Goal: Transaction & Acquisition: Purchase product/service

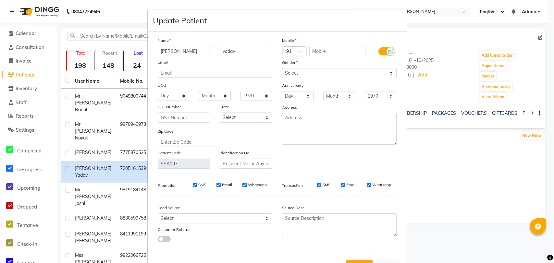
select select "[DEMOGRAPHIC_DATA]"
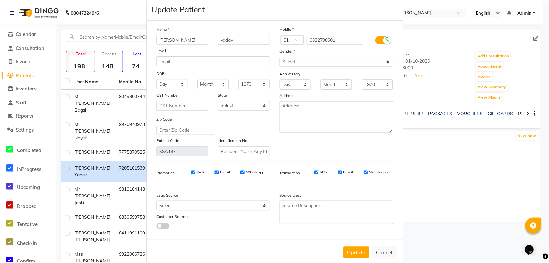
scroll to position [23, 0]
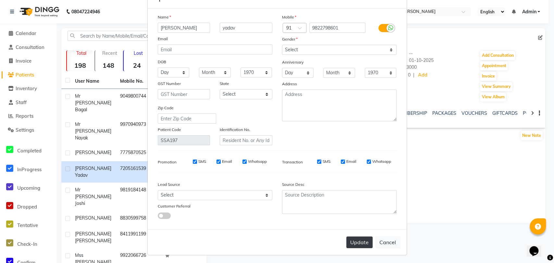
type input "9822798601"
click at [359, 240] on button "Update" at bounding box center [359, 243] width 26 height 12
select select
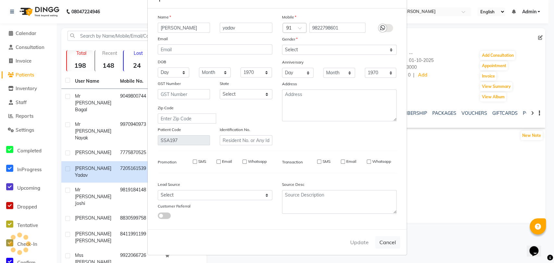
select select
checkbox input "false"
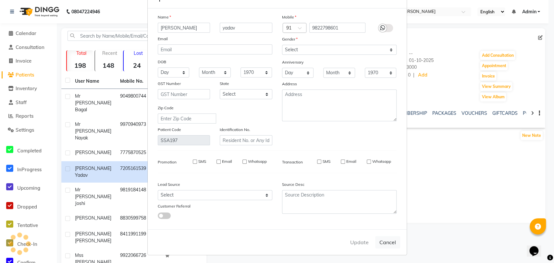
checkbox input "false"
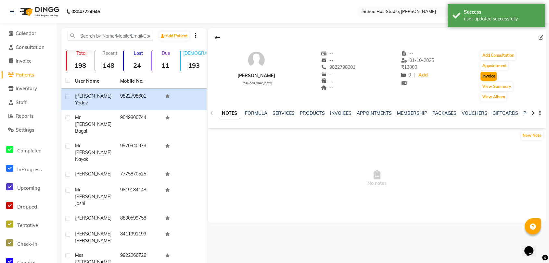
click at [494, 76] on button "Invoice" at bounding box center [488, 76] width 16 height 9
select select "service"
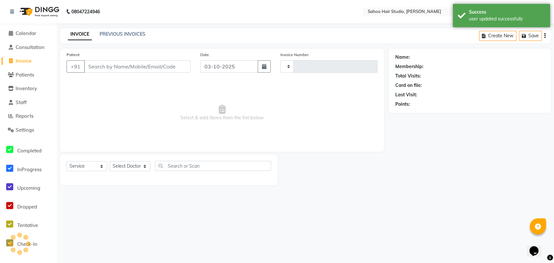
type input "0335"
select select "8465"
type input "9822798601"
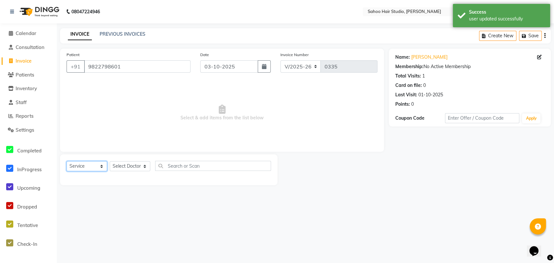
click at [74, 164] on select "Select Service Product Membership Package Voucher Prepaid Gift Card" at bounding box center [87, 166] width 41 height 10
select select "product"
click at [67, 161] on select "Select Service Product Membership Package Voucher Prepaid Gift Card" at bounding box center [87, 166] width 41 height 10
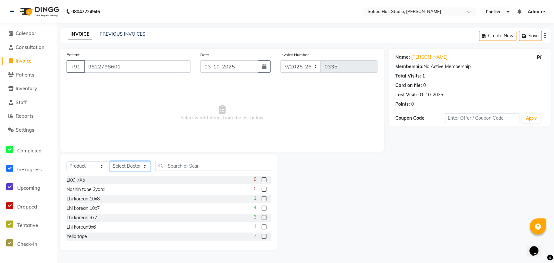
click at [117, 165] on select "Select Doctor [PERSON_NAME] [PERSON_NAME] [PERSON_NAME]" at bounding box center [130, 166] width 41 height 10
select select "82640"
click at [110, 161] on select "Select Doctor [PERSON_NAME] [PERSON_NAME] [PERSON_NAME]" at bounding box center [130, 166] width 41 height 10
click at [174, 165] on input "text" at bounding box center [213, 166] width 116 height 10
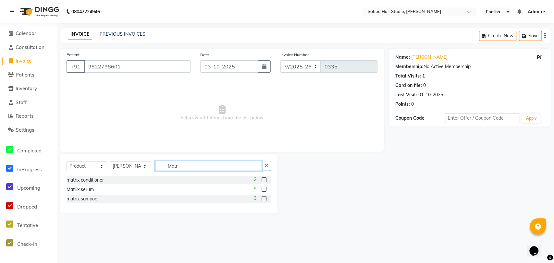
type input "Matr"
click at [263, 188] on label at bounding box center [264, 189] width 5 height 5
click at [263, 188] on input "checkbox" at bounding box center [264, 190] width 4 height 4
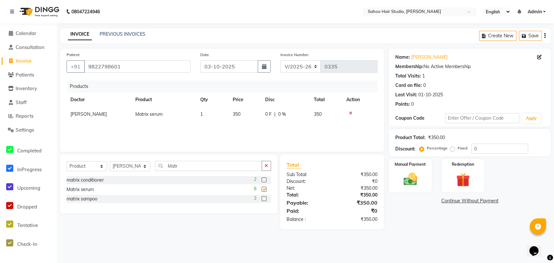
checkbox input "false"
click at [408, 181] on img at bounding box center [410, 179] width 23 height 17
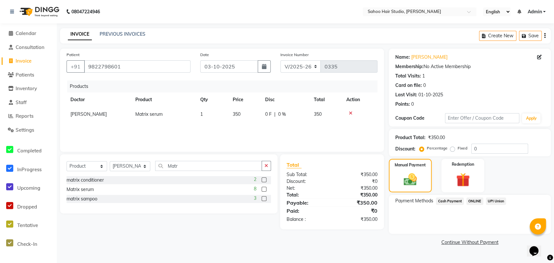
click at [473, 200] on span "ONLINE" at bounding box center [475, 201] width 17 height 7
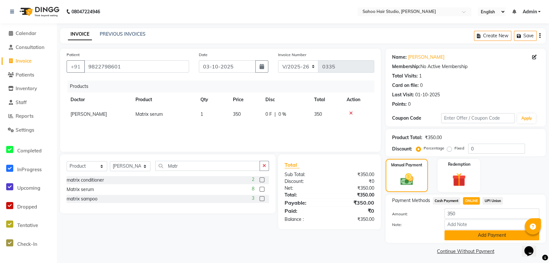
click at [477, 233] on button "Add Payment" at bounding box center [491, 236] width 95 height 10
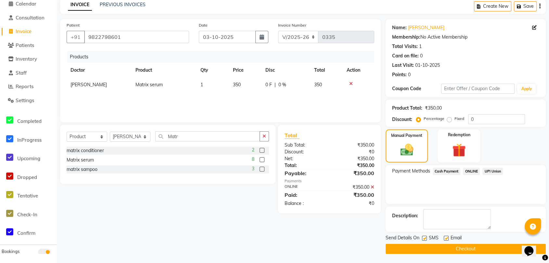
scroll to position [30, 0]
click at [423, 238] on label at bounding box center [424, 238] width 5 height 5
click at [423, 238] on input "checkbox" at bounding box center [424, 238] width 4 height 4
checkbox input "false"
click at [425, 246] on button "Checkout" at bounding box center [465, 249] width 160 height 10
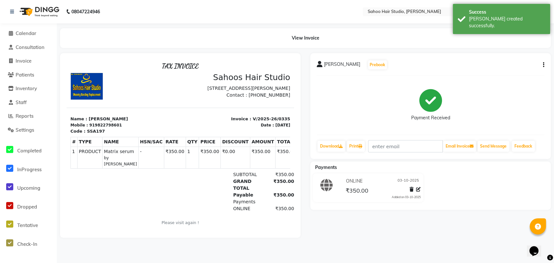
select select "service"
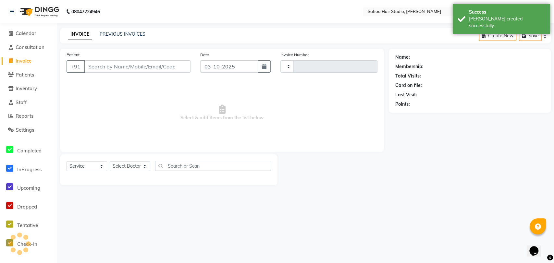
type input "0336"
select select "8465"
type input "9822798601"
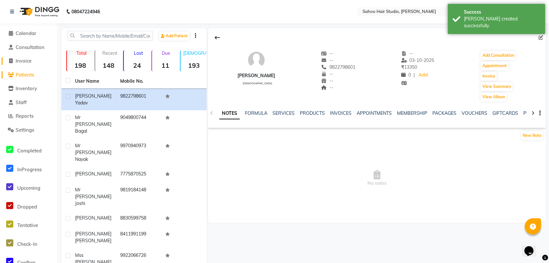
click at [29, 62] on span "Invoice" at bounding box center [24, 61] width 16 height 6
select select "service"
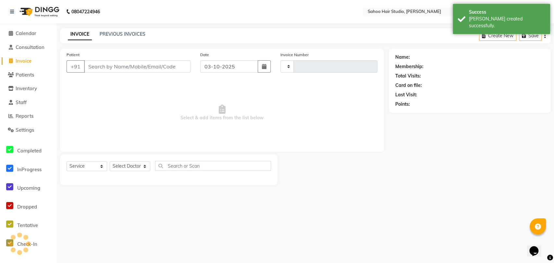
type input "0336"
select select "8465"
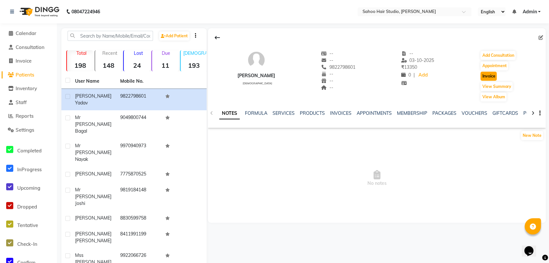
click at [486, 78] on button "Invoice" at bounding box center [488, 76] width 16 height 9
select select "service"
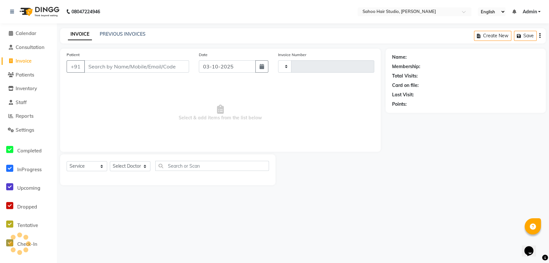
type input "0336"
select select "8465"
type input "9822798601"
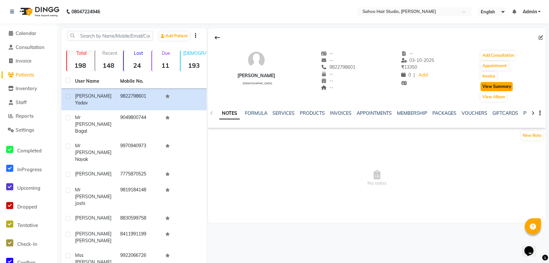
click at [496, 89] on button "View Summary" at bounding box center [496, 86] width 32 height 9
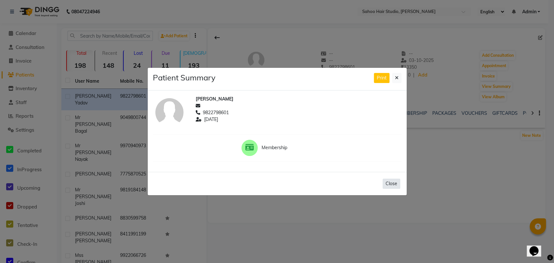
click at [388, 184] on button "Close" at bounding box center [392, 184] width 18 height 10
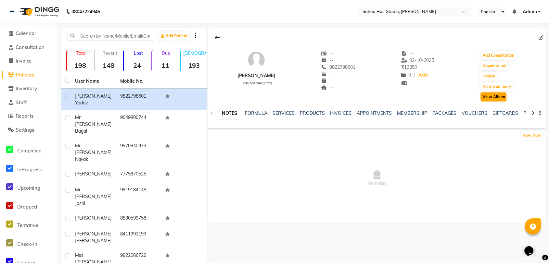
click at [488, 96] on button "View Album" at bounding box center [493, 97] width 26 height 9
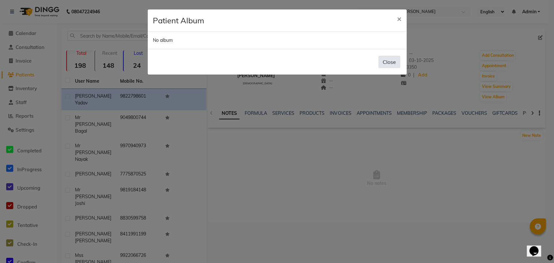
click at [393, 61] on button "Close" at bounding box center [390, 62] width 22 height 12
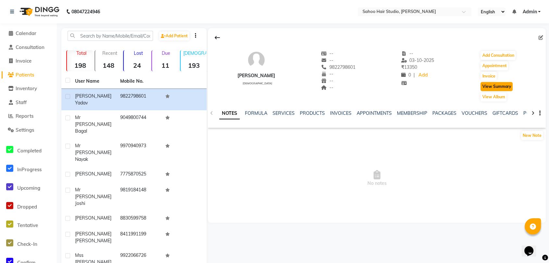
click at [501, 88] on button "View Summary" at bounding box center [496, 86] width 32 height 9
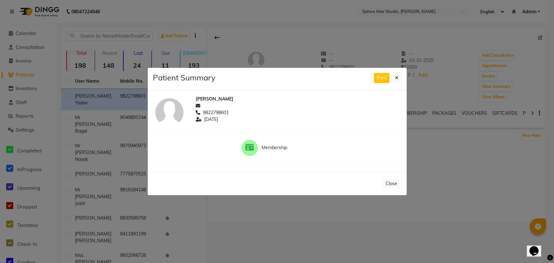
click at [250, 155] on div at bounding box center [250, 148] width 16 height 16
click at [251, 148] on icon at bounding box center [249, 147] width 8 height 7
click at [399, 80] on button at bounding box center [396, 78] width 9 height 10
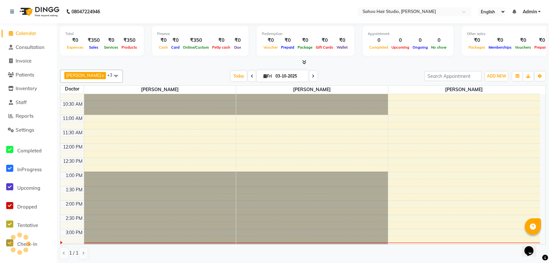
scroll to position [72, 0]
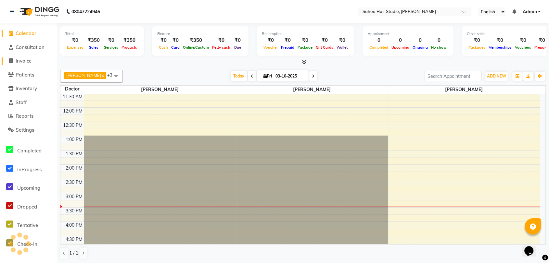
click at [31, 60] on span "Invoice" at bounding box center [24, 61] width 16 height 6
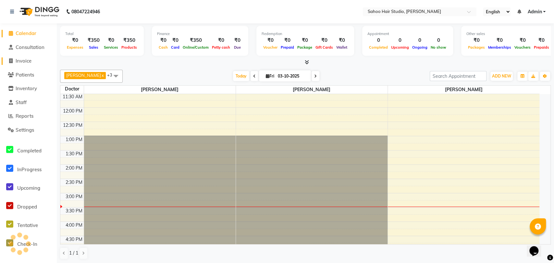
select select "service"
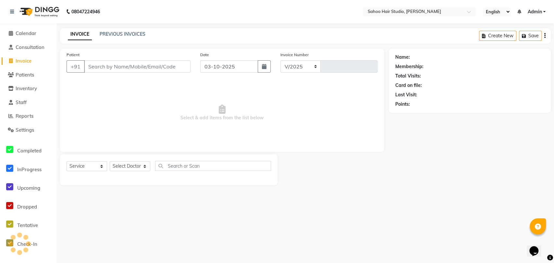
select select "8465"
type input "0336"
click at [111, 68] on input "Patient" at bounding box center [137, 66] width 107 height 12
type input "V"
type input "M"
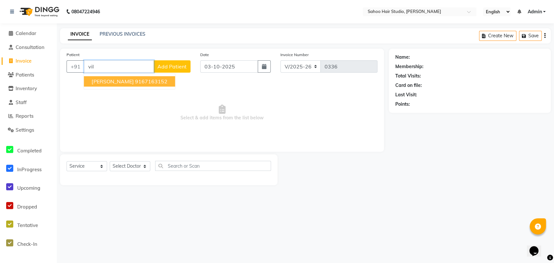
click at [135, 79] on ngb-highlight "9167163152" at bounding box center [151, 81] width 32 height 6
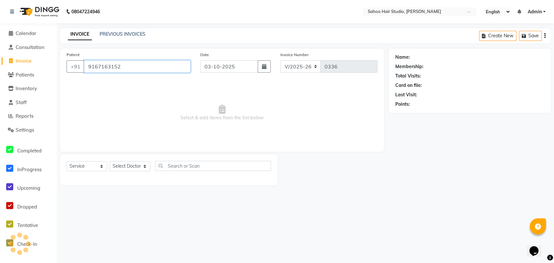
type input "9167163152"
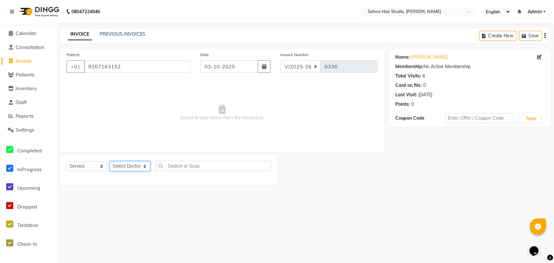
click at [115, 167] on select "Select Doctor [PERSON_NAME] [PERSON_NAME] [PERSON_NAME]" at bounding box center [130, 166] width 41 height 10
click at [89, 166] on select "Select Service Product Membership Package Voucher Prepaid Gift Card" at bounding box center [87, 166] width 41 height 10
click at [67, 161] on select "Select Service Product Membership Package Voucher Prepaid Gift Card" at bounding box center [87, 166] width 41 height 10
click at [118, 168] on select "Select Doctor [PERSON_NAME] [PERSON_NAME] [PERSON_NAME]" at bounding box center [130, 166] width 41 height 10
select select "82639"
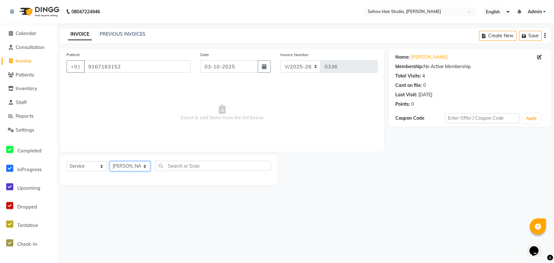
click at [110, 161] on select "Select Doctor [PERSON_NAME] [PERSON_NAME] [PERSON_NAME]" at bounding box center [130, 166] width 41 height 10
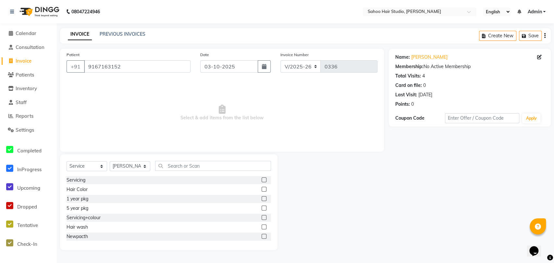
click at [262, 216] on label at bounding box center [264, 217] width 5 height 5
click at [262, 216] on input "checkbox" at bounding box center [264, 218] width 4 height 4
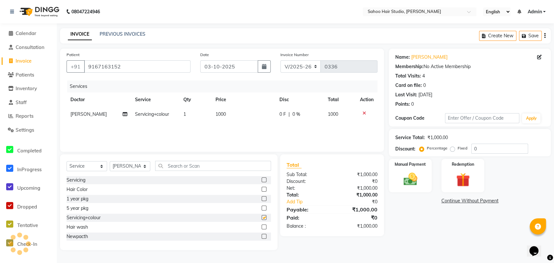
checkbox input "false"
click at [486, 146] on input "0" at bounding box center [499, 149] width 57 height 10
type input "10"
click at [414, 180] on img at bounding box center [410, 179] width 23 height 17
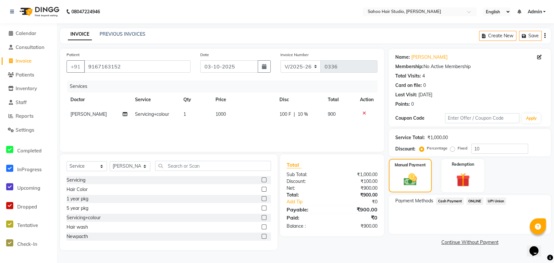
click at [478, 201] on span "ONLINE" at bounding box center [475, 201] width 17 height 7
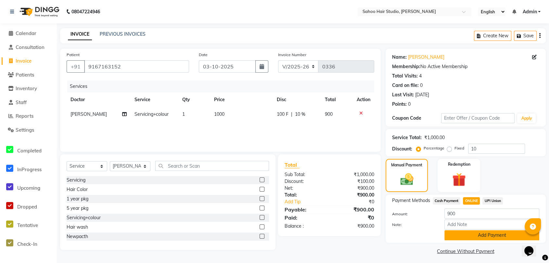
click at [470, 232] on button "Add Payment" at bounding box center [491, 236] width 95 height 10
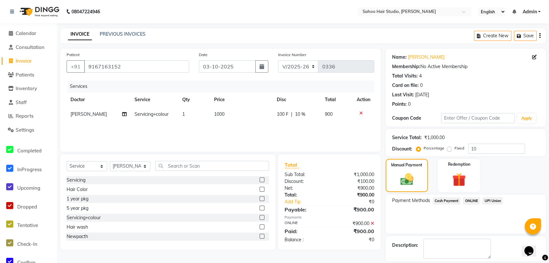
scroll to position [30, 0]
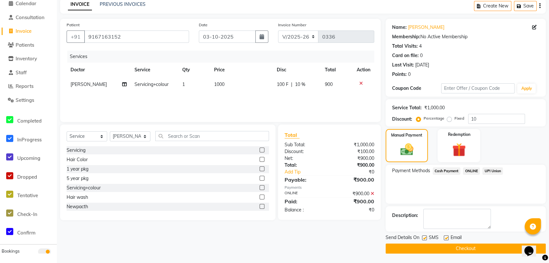
click at [424, 236] on label at bounding box center [424, 238] width 5 height 5
click at [424, 236] on input "checkbox" at bounding box center [424, 238] width 4 height 4
checkbox input "false"
click at [432, 250] on button "Checkout" at bounding box center [465, 249] width 160 height 10
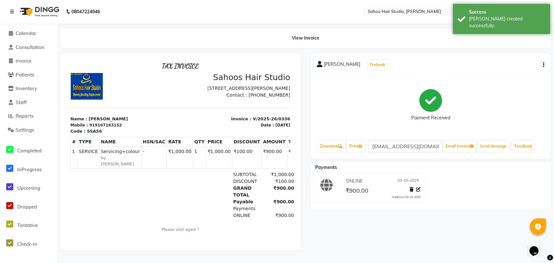
select select "service"
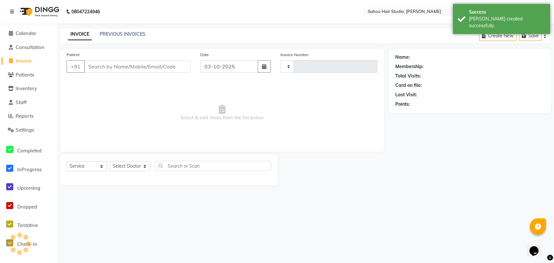
type input "0337"
select select "8465"
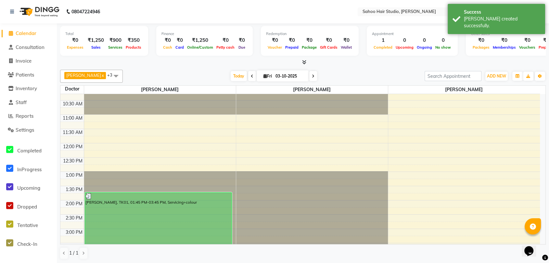
scroll to position [36, 0]
